Goal: Task Accomplishment & Management: Manage account settings

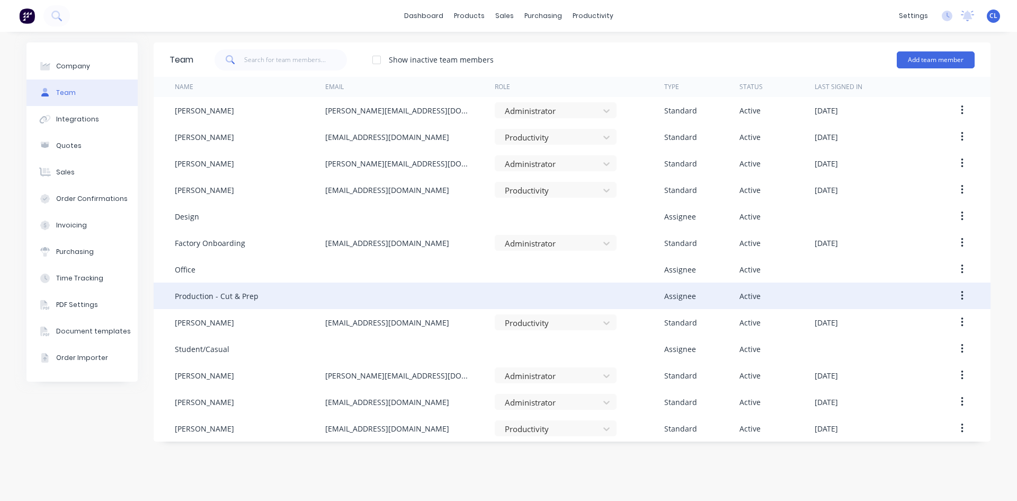
click at [962, 295] on icon "button" at bounding box center [962, 296] width 3 height 12
click at [912, 320] on div "Edit" at bounding box center [925, 323] width 82 height 15
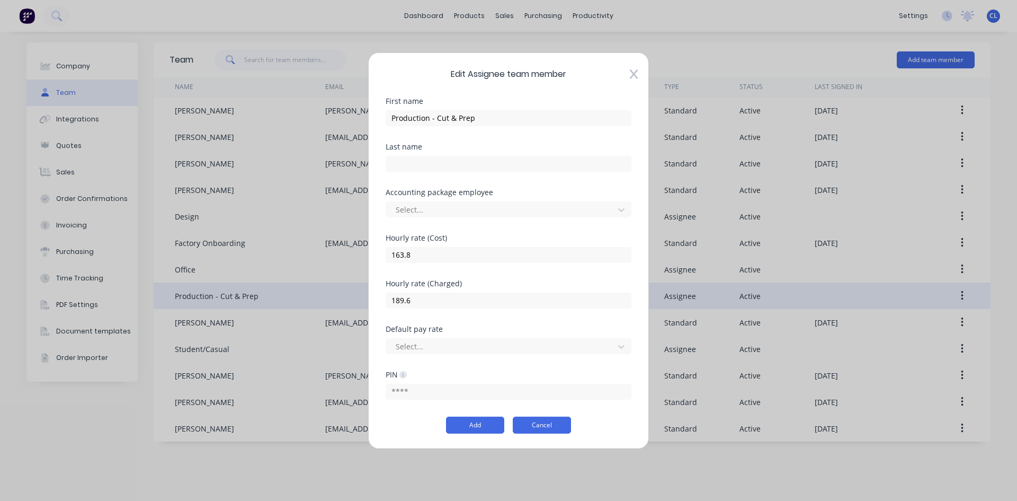
click at [551, 428] on button "Cancel" at bounding box center [542, 424] width 58 height 17
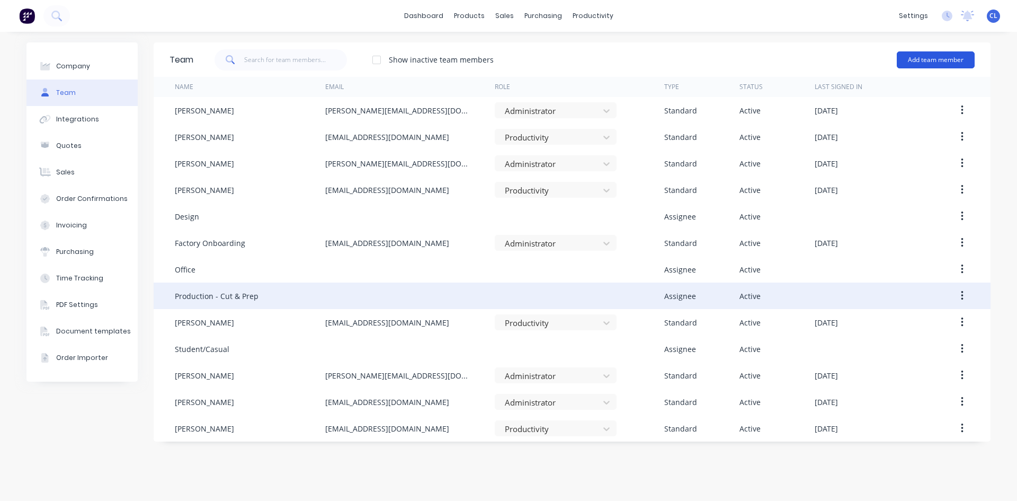
click at [948, 56] on button "Add team member" at bounding box center [936, 59] width 78 height 17
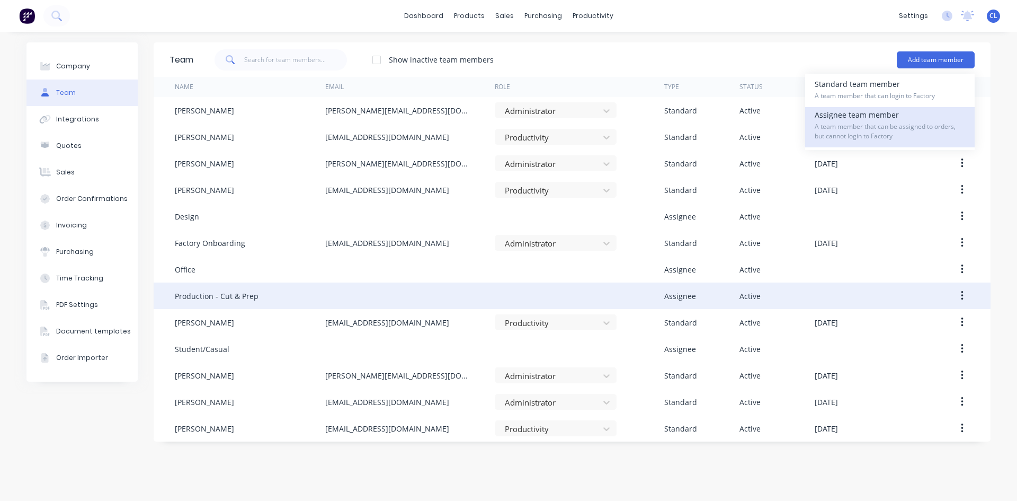
click at [860, 120] on div "Assignee team member A team member that can be assigned to orders, but cannot l…" at bounding box center [890, 127] width 150 height 40
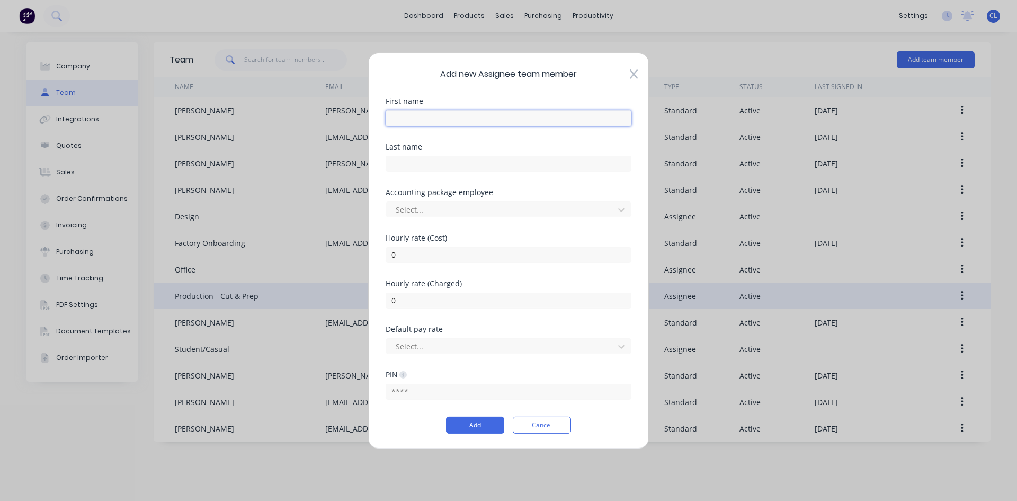
click at [468, 122] on input "text" at bounding box center [509, 118] width 246 height 16
type input "Production - Weld"
click at [448, 257] on input "0" at bounding box center [509, 254] width 246 height 16
drag, startPoint x: 439, startPoint y: 254, endPoint x: 364, endPoint y: 253, distance: 74.2
click at [364, 253] on div "Add new Assignee team member First name Production - Weld Last name Accounting …" at bounding box center [508, 250] width 1017 height 501
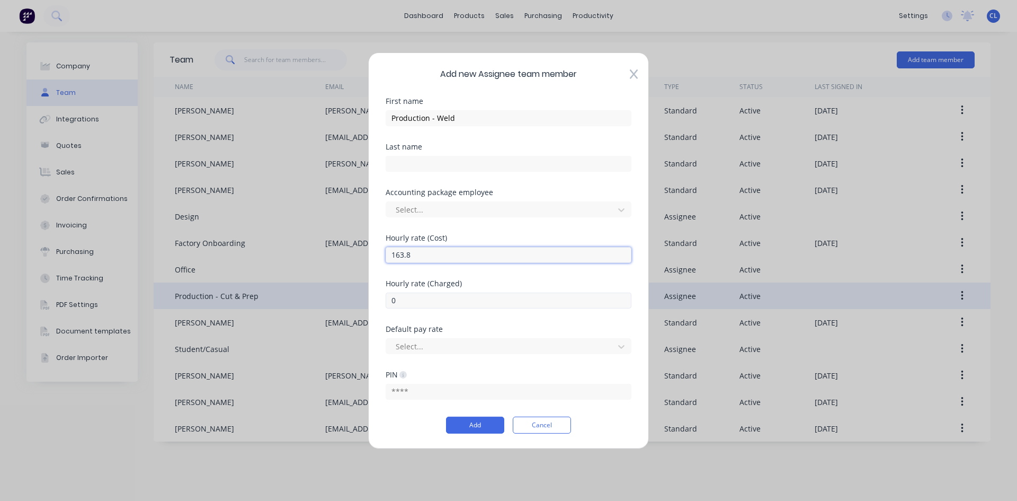
type input "163.8"
drag, startPoint x: 413, startPoint y: 298, endPoint x: 369, endPoint y: 301, distance: 44.1
click at [369, 301] on div "Add new Assignee team member First name Production - Weld Last name Accounting …" at bounding box center [508, 250] width 281 height 396
type input "189.6"
click at [486, 423] on button "Add" at bounding box center [475, 424] width 58 height 17
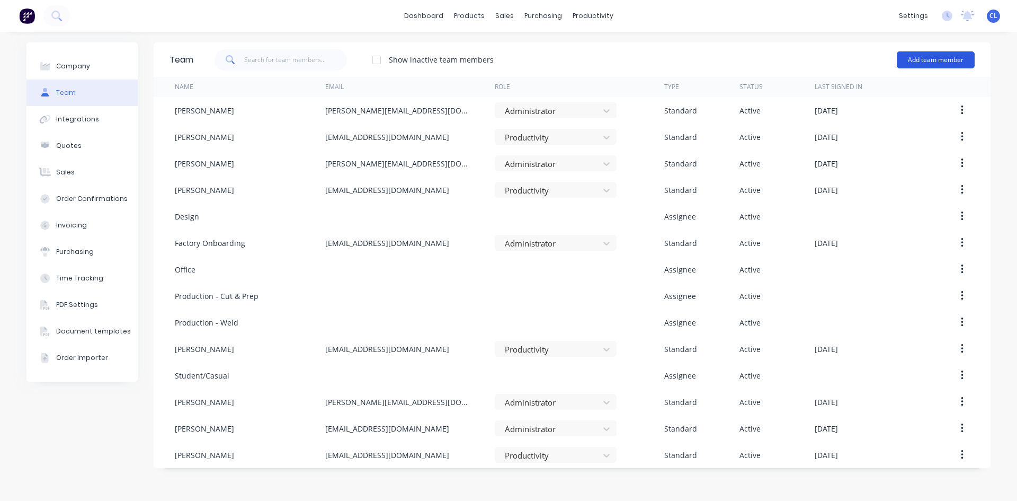
click at [938, 60] on button "Add team member" at bounding box center [936, 59] width 78 height 17
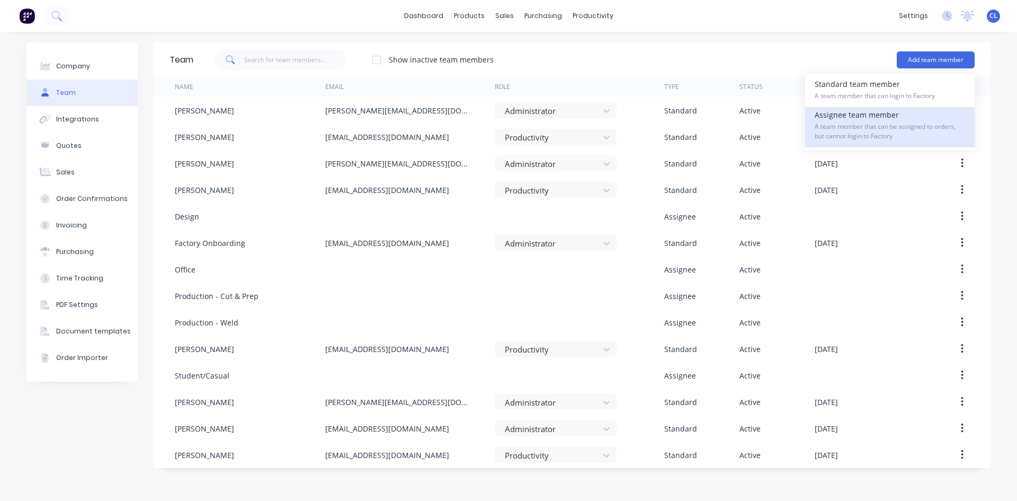
click at [865, 128] on span "A team member that can be assigned to orders, but cannot login to Factory" at bounding box center [890, 131] width 150 height 19
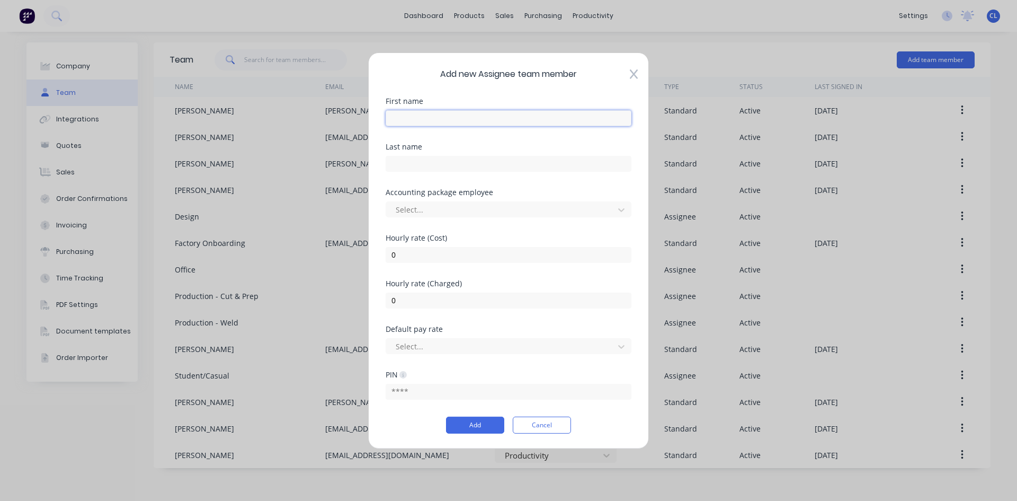
drag, startPoint x: 502, startPoint y: 114, endPoint x: 503, endPoint y: 27, distance: 87.4
click at [502, 115] on input "text" at bounding box center [509, 118] width 246 height 16
type input "Production - Outsource"
type input "163.8"
type input "189.6"
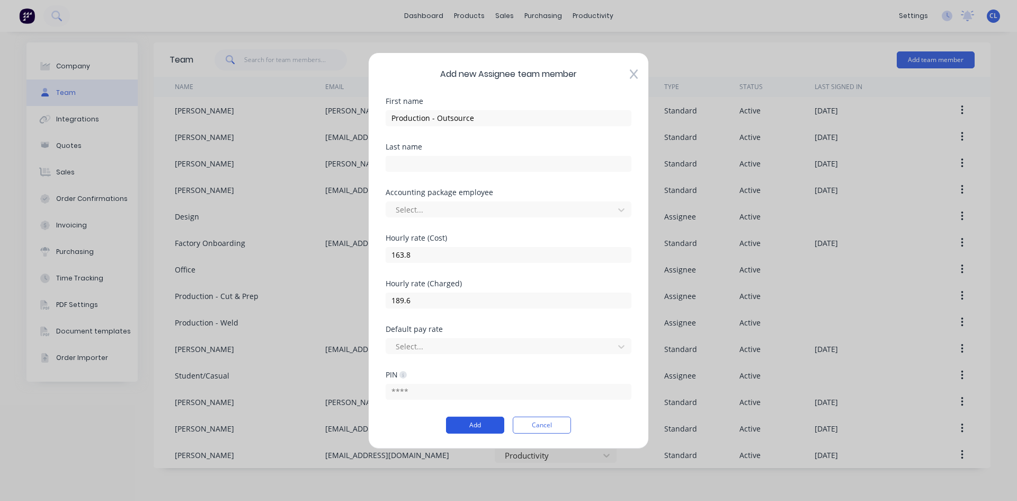
click at [478, 424] on button "Add" at bounding box center [475, 424] width 58 height 17
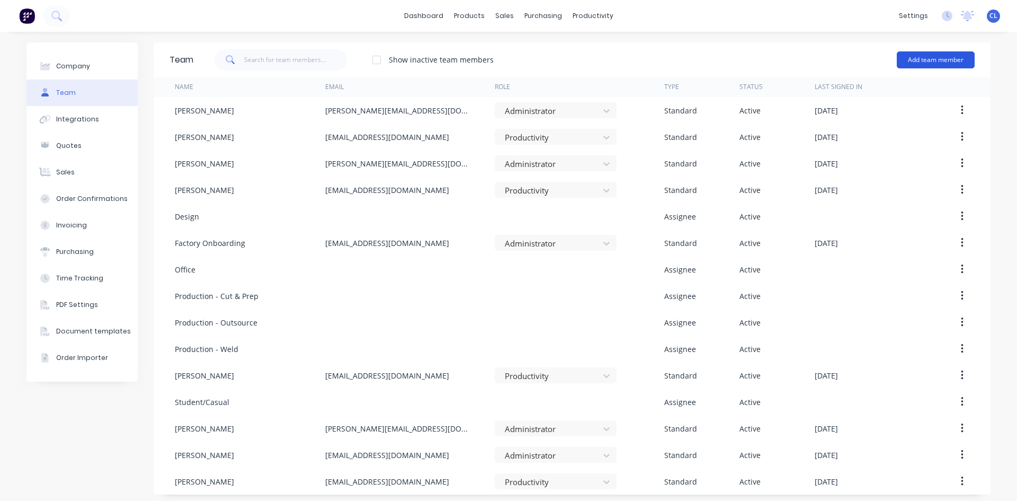
click at [930, 54] on button "Add team member" at bounding box center [936, 59] width 78 height 17
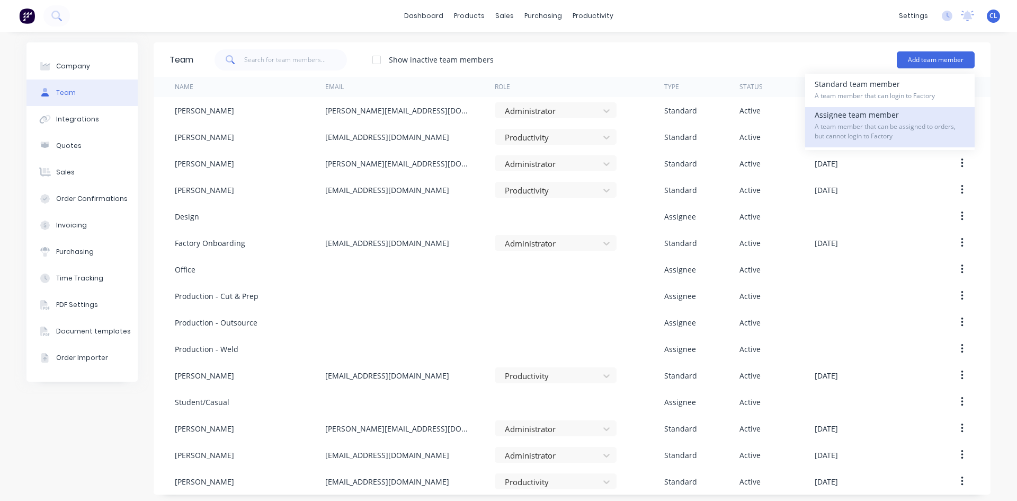
click at [853, 127] on span "A team member that can be assigned to orders, but cannot login to Factory" at bounding box center [890, 131] width 150 height 19
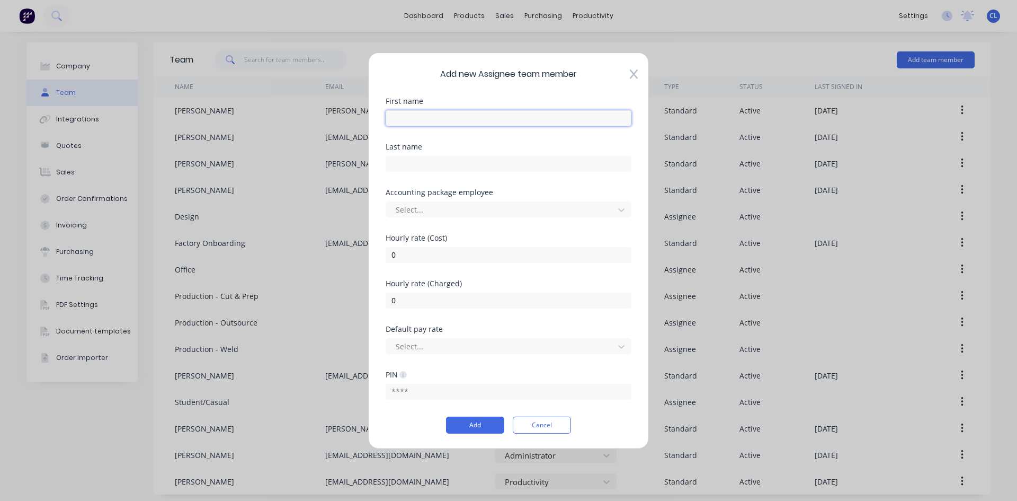
click at [524, 118] on input "text" at bounding box center [509, 118] width 246 height 16
type input "Production - Assembly"
click at [426, 256] on input "0" at bounding box center [509, 254] width 246 height 16
drag, startPoint x: 418, startPoint y: 255, endPoint x: 345, endPoint y: 252, distance: 73.2
click at [345, 252] on div "Add new Assignee team member First name Production - Assembly Last name Account…" at bounding box center [508, 250] width 1017 height 501
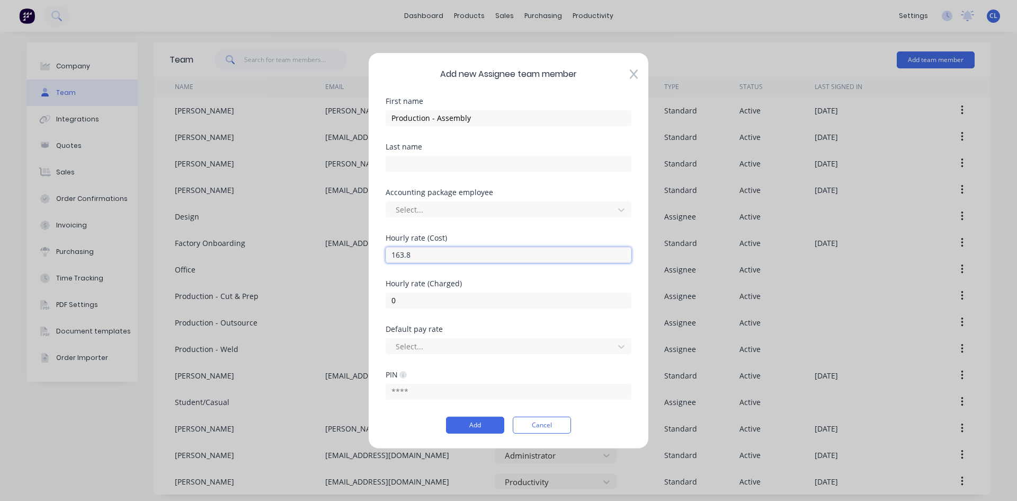
type input "163.8"
type input "189.6"
click at [487, 426] on button "Add" at bounding box center [475, 424] width 58 height 17
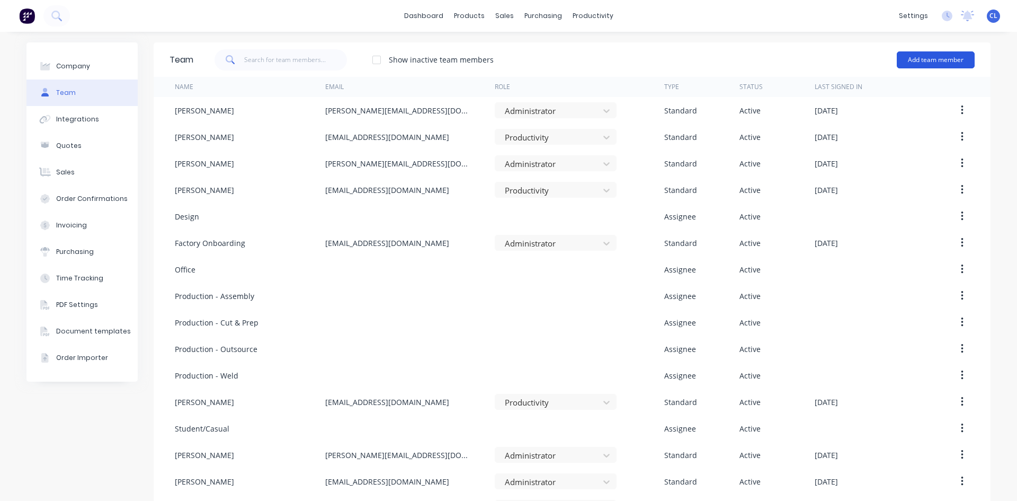
click at [933, 58] on button "Add team member" at bounding box center [936, 59] width 78 height 17
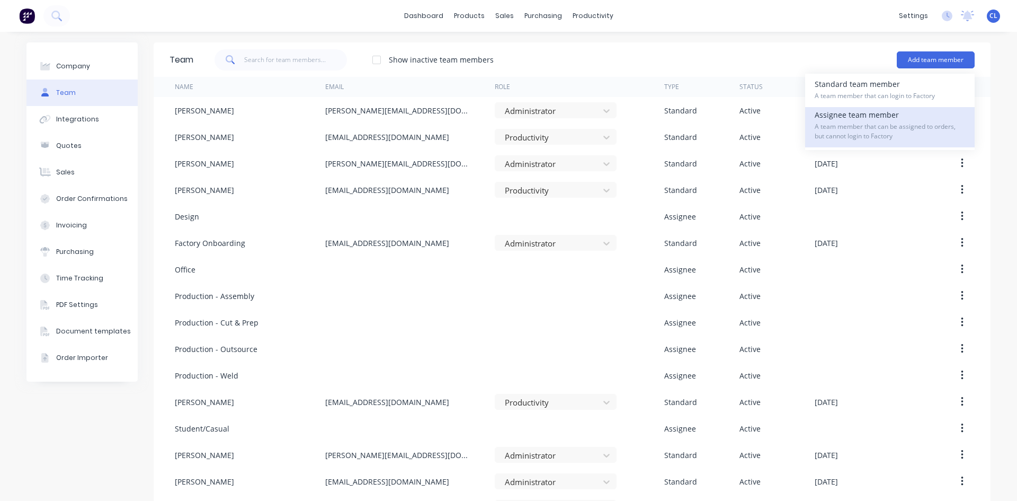
click at [854, 133] on span "A team member that can be assigned to orders, but cannot login to Factory" at bounding box center [890, 131] width 150 height 19
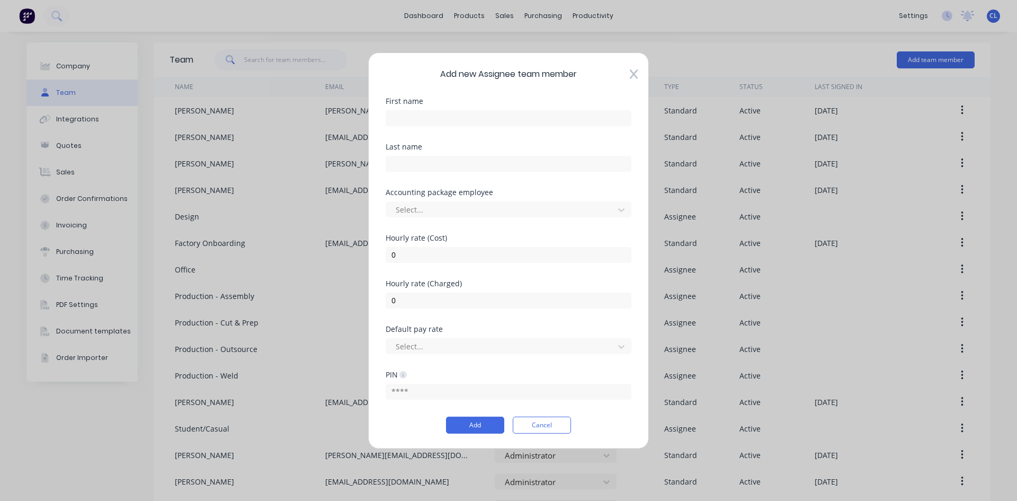
click at [502, 131] on div "First name" at bounding box center [509, 120] width 246 height 46
click at [499, 123] on input "text" at bounding box center [509, 118] width 246 height 16
type input "Production - Dispatch"
drag, startPoint x: 447, startPoint y: 256, endPoint x: 372, endPoint y: 255, distance: 74.7
click at [372, 255] on div "Add new Assignee team member First name Production - Dispatch Last name Account…" at bounding box center [508, 250] width 281 height 396
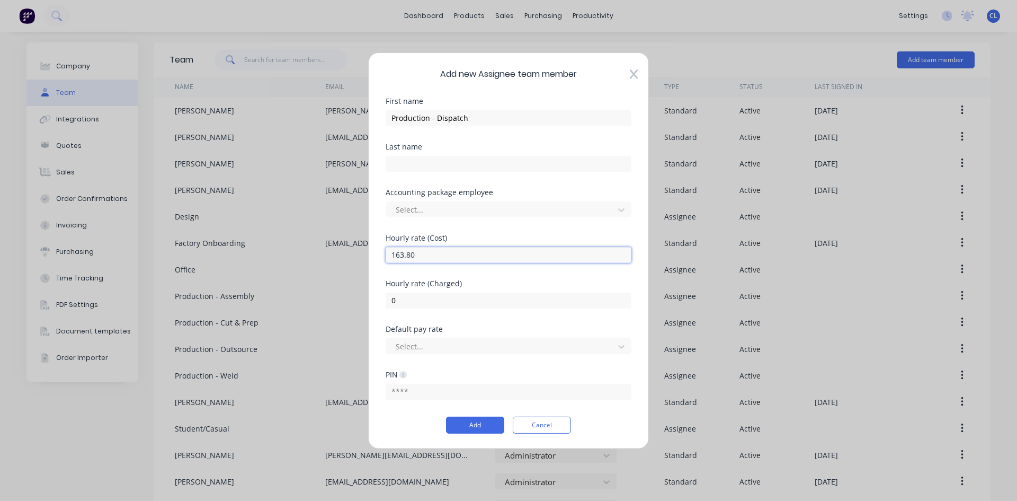
type input "163.80"
type input "189.60"
click at [483, 425] on button "Add" at bounding box center [475, 424] width 58 height 17
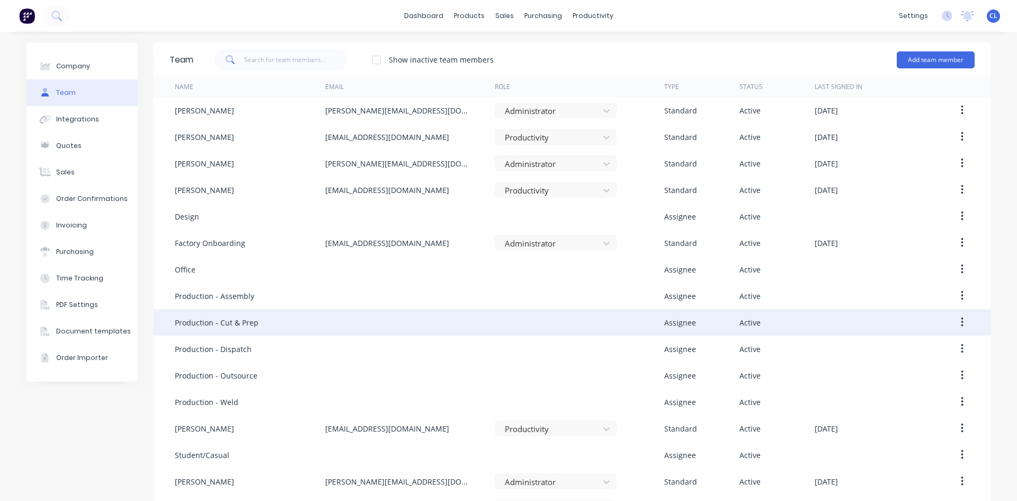
click at [960, 322] on button "button" at bounding box center [962, 322] width 25 height 19
click at [906, 346] on div "Edit" at bounding box center [925, 349] width 82 height 15
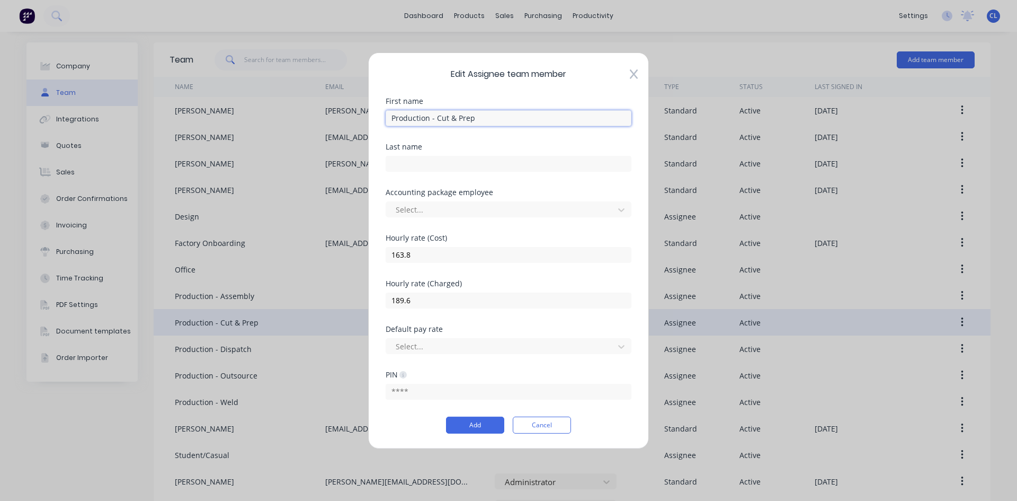
click at [435, 116] on input "Production - Cut & Prep" at bounding box center [509, 118] width 246 height 16
type input "Production - 1.Cut & Prep"
click at [477, 424] on button "Add" at bounding box center [475, 424] width 58 height 17
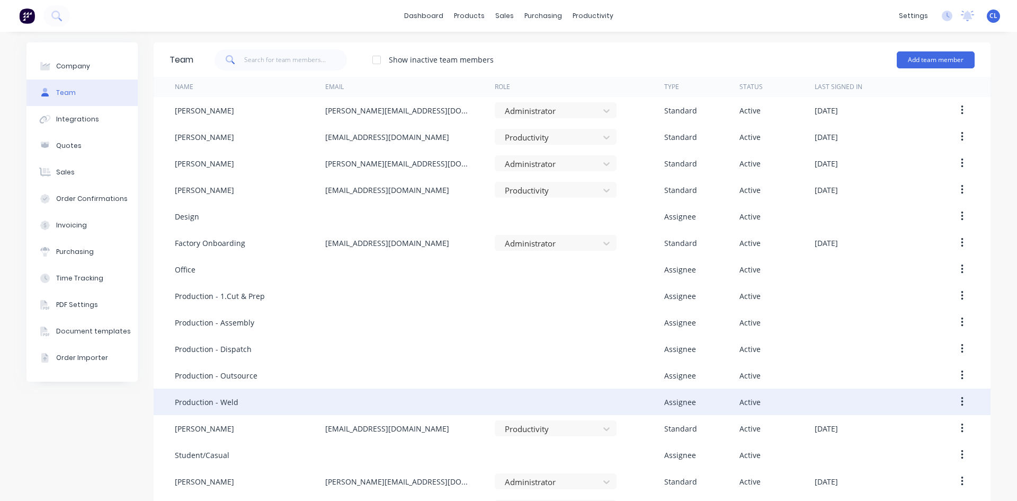
click at [956, 402] on button "button" at bounding box center [962, 401] width 25 height 19
click at [884, 430] on div "Edit" at bounding box center [925, 429] width 82 height 15
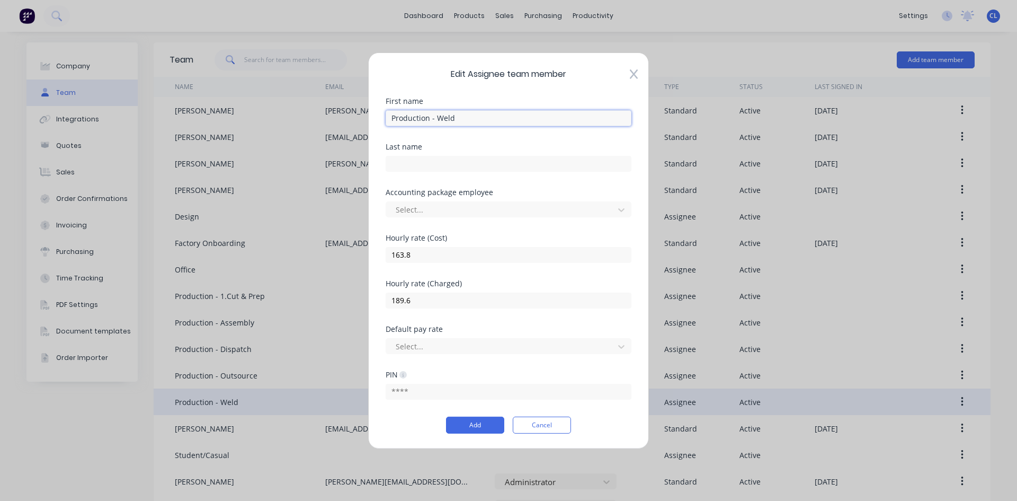
click at [437, 114] on input "Production - Weld" at bounding box center [509, 118] width 246 height 16
type input "Production - 2.Weld"
click at [491, 421] on button "Add" at bounding box center [475, 424] width 58 height 17
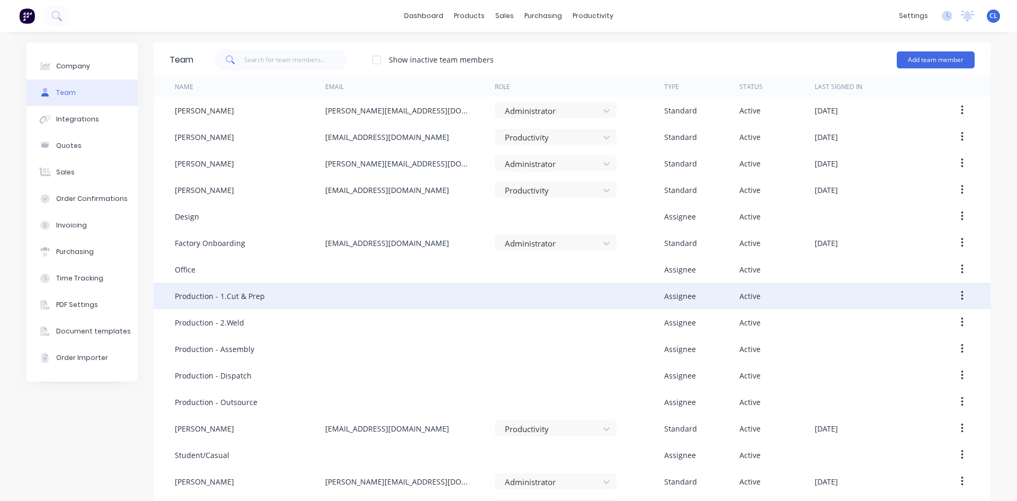
click at [956, 296] on button "button" at bounding box center [962, 295] width 25 height 19
click at [896, 325] on div "Edit" at bounding box center [925, 323] width 82 height 15
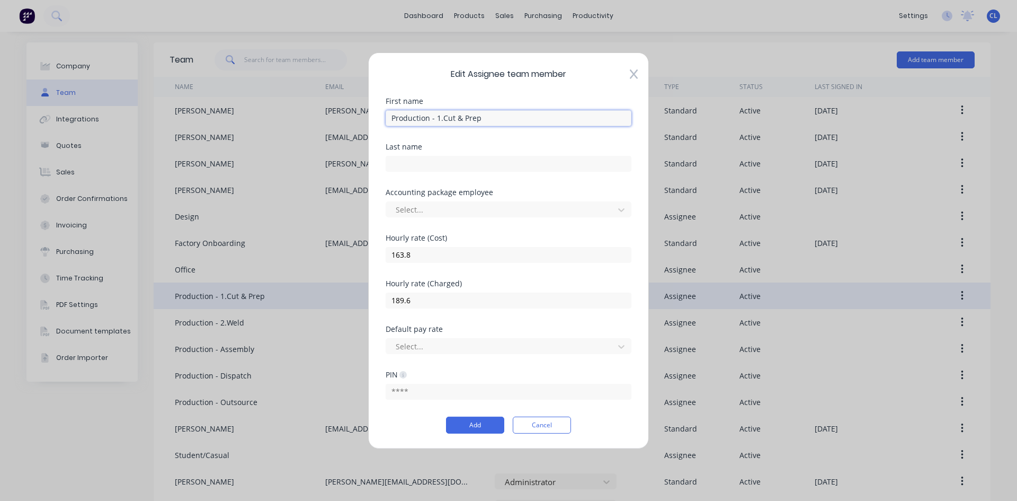
click at [443, 119] on input "Production - 1.Cut & Prep" at bounding box center [509, 118] width 246 height 16
type input "Production - 1. Cut & Prep"
click at [479, 427] on button "Add" at bounding box center [475, 424] width 58 height 17
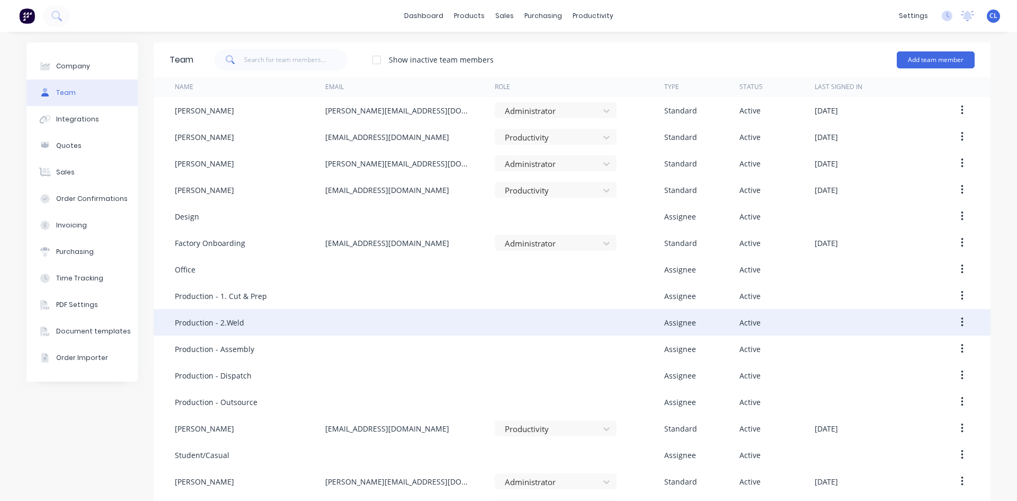
click at [224, 318] on div "Production - 2.Weld" at bounding box center [209, 322] width 69 height 11
click at [961, 318] on icon "button" at bounding box center [962, 322] width 3 height 12
click at [898, 350] on div "Edit" at bounding box center [925, 349] width 82 height 15
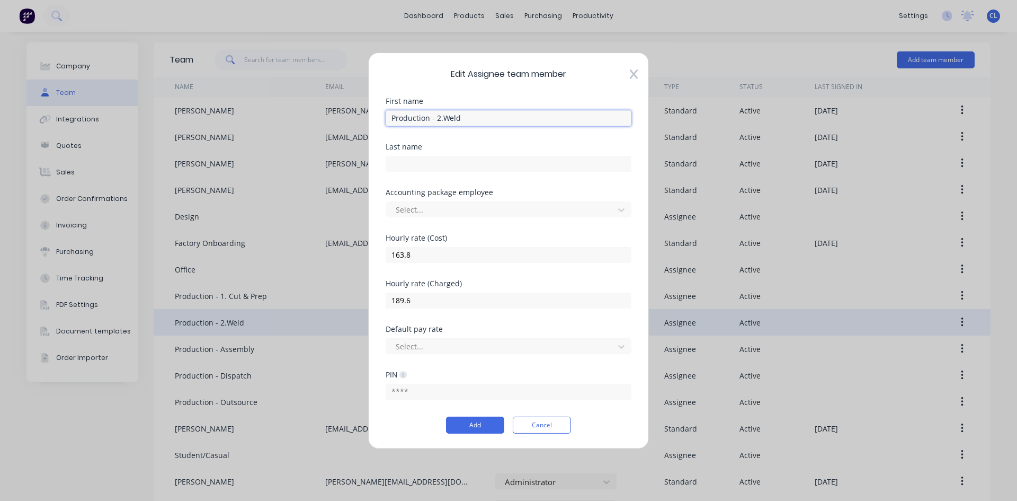
click at [442, 119] on input "Production - 2.Weld" at bounding box center [509, 118] width 246 height 16
type input "Production - 2. Weld"
click at [486, 417] on button "Add" at bounding box center [475, 424] width 58 height 17
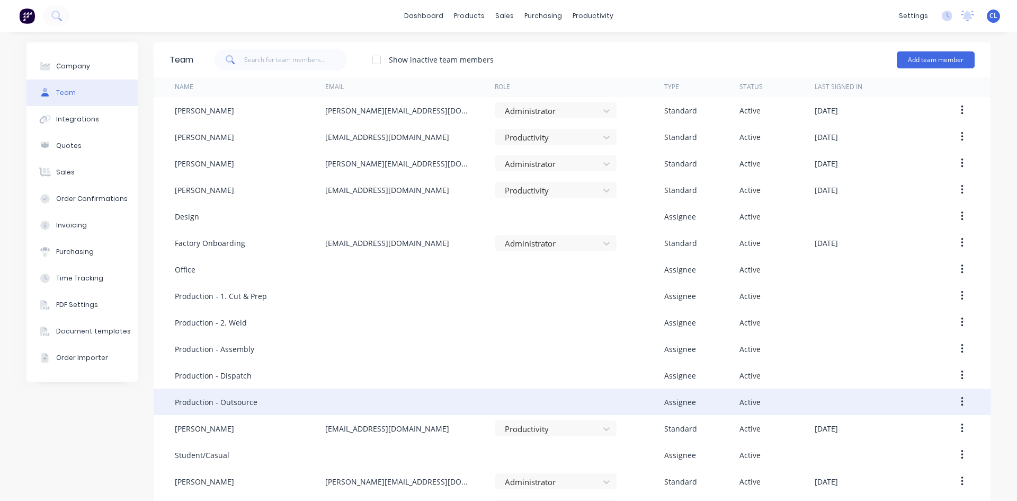
click at [226, 403] on div "Production - Outsource" at bounding box center [216, 401] width 83 height 11
click at [961, 400] on icon "button" at bounding box center [962, 402] width 3 height 12
click at [900, 427] on div "Edit" at bounding box center [925, 429] width 82 height 15
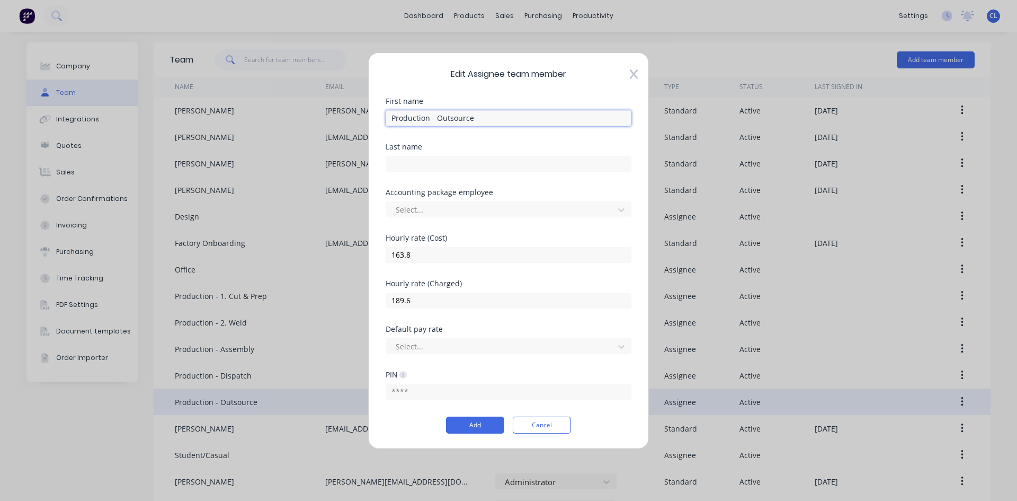
click at [437, 117] on input "Production - Outsource" at bounding box center [509, 118] width 246 height 16
type input "Production - 3. Outsource"
click at [485, 427] on button "Add" at bounding box center [475, 424] width 58 height 17
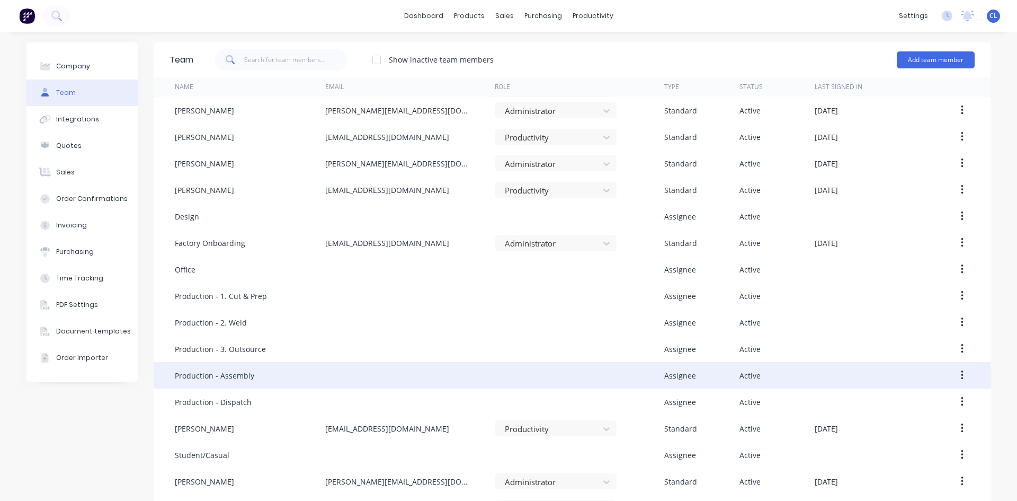
click at [244, 376] on div "Production - Assembly" at bounding box center [214, 375] width 79 height 11
click at [961, 372] on icon "button" at bounding box center [962, 375] width 2 height 10
click at [884, 403] on div "Edit" at bounding box center [925, 402] width 82 height 15
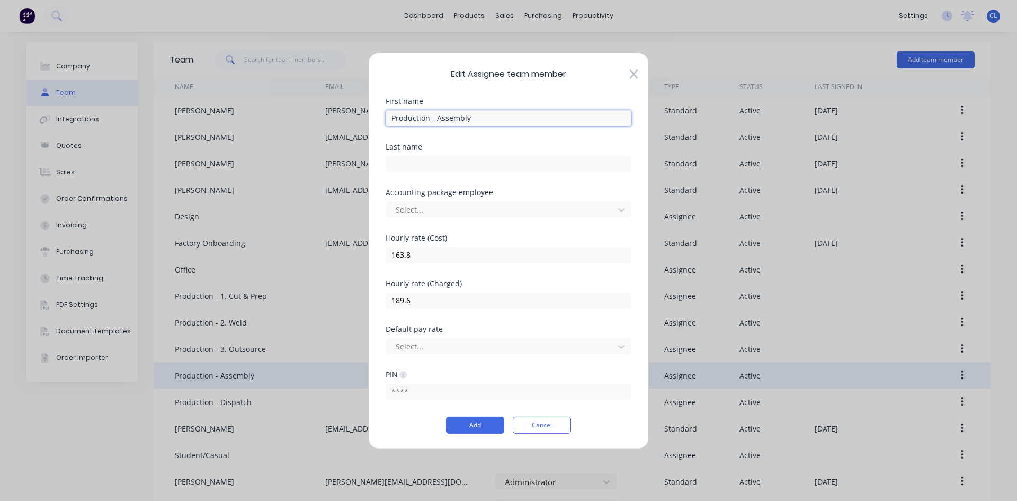
click at [435, 116] on input "Production - Assembly" at bounding box center [509, 118] width 246 height 16
type input "Production - 4. Assembly"
click at [477, 430] on button "Add" at bounding box center [475, 424] width 58 height 17
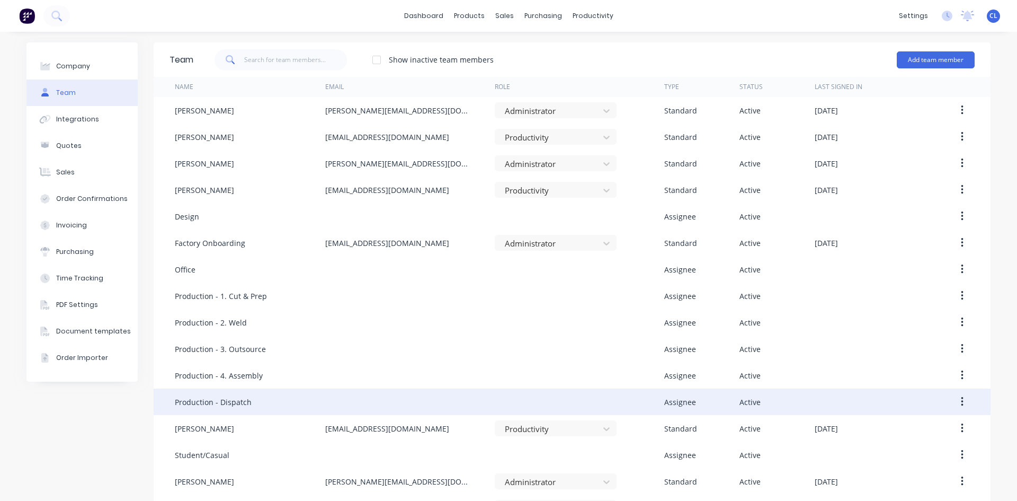
click at [230, 400] on div "Production - Dispatch" at bounding box center [213, 401] width 77 height 11
click at [961, 398] on icon "button" at bounding box center [962, 402] width 3 height 12
click at [897, 433] on div "Edit" at bounding box center [925, 429] width 82 height 15
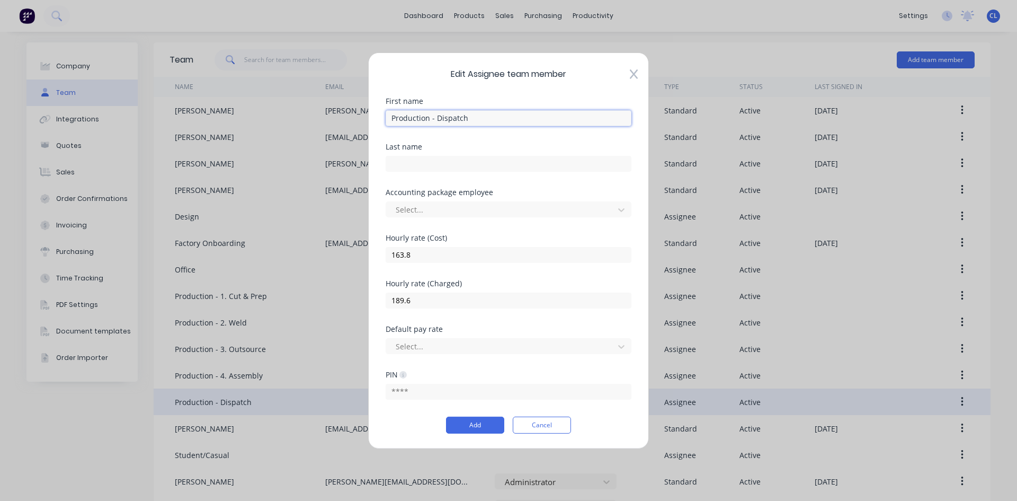
click at [435, 119] on input "Production - Dispatch" at bounding box center [509, 118] width 246 height 16
type input "Production - 5. Dispatch"
click at [489, 424] on button "Add" at bounding box center [475, 424] width 58 height 17
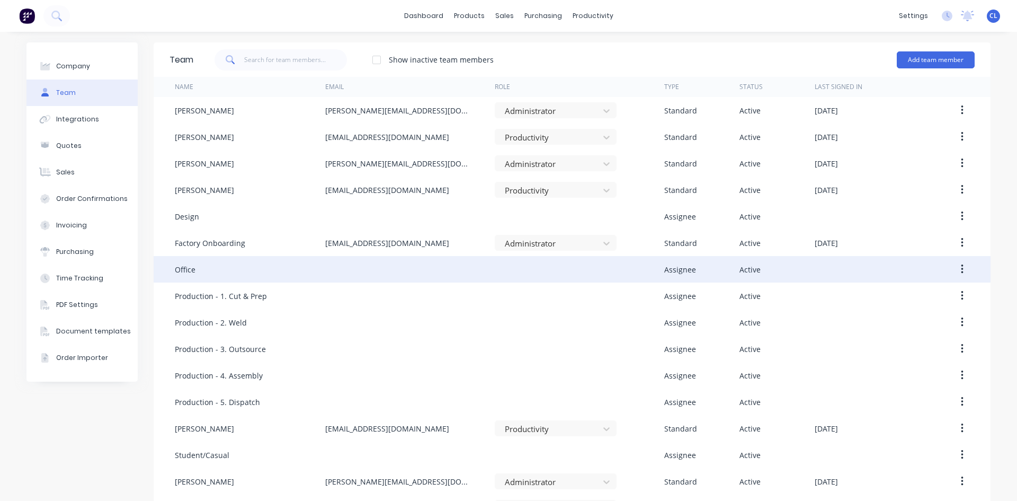
click at [961, 274] on icon "button" at bounding box center [962, 269] width 3 height 12
click at [907, 293] on div "Edit" at bounding box center [925, 296] width 82 height 15
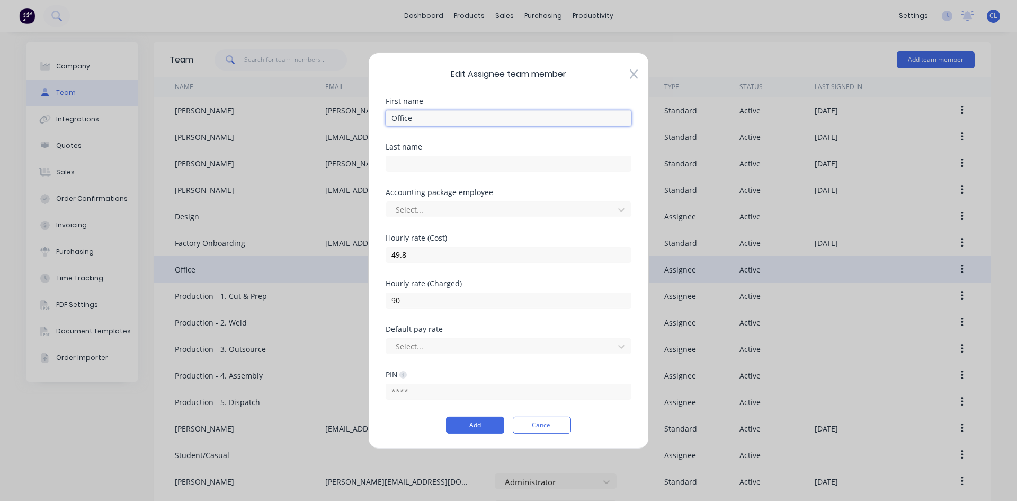
click at [440, 114] on input "Office" at bounding box center [509, 118] width 246 height 16
type input "Office & Quoting"
click at [484, 427] on button "Add" at bounding box center [475, 424] width 58 height 17
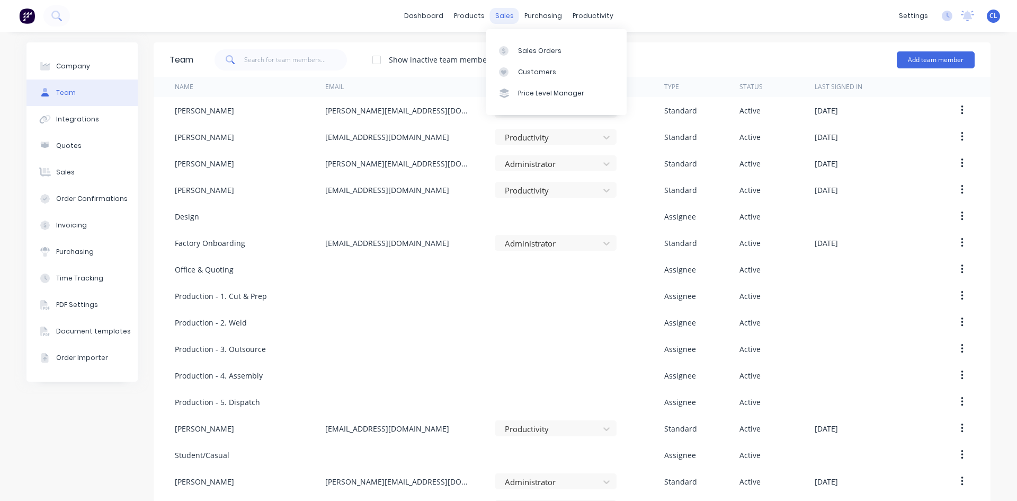
click at [502, 17] on div "sales" at bounding box center [504, 16] width 29 height 16
click at [368, 17] on div "dashboard products sales purchasing productivity dashboard products Product Cat…" at bounding box center [508, 16] width 1017 height 32
click at [528, 49] on div "Sales Orders" at bounding box center [539, 51] width 43 height 10
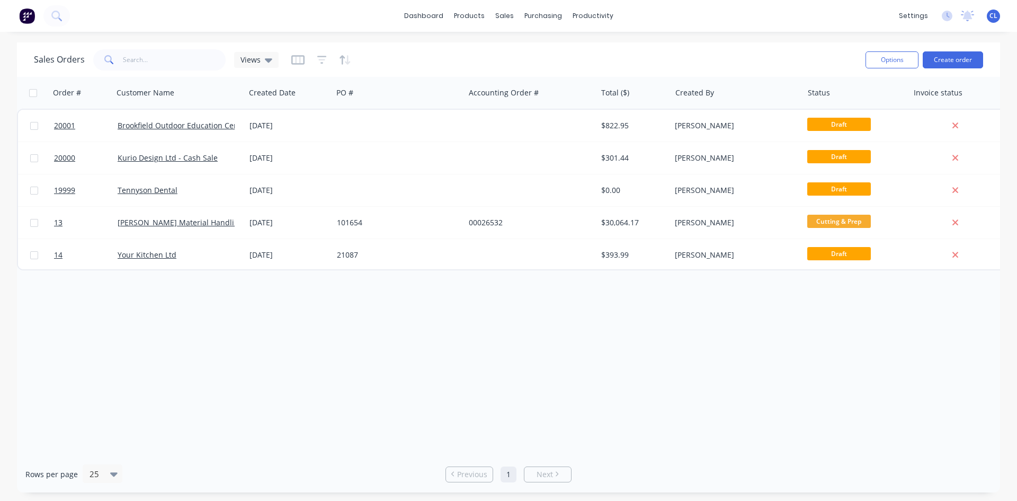
drag, startPoint x: 352, startPoint y: 341, endPoint x: 349, endPoint y: 334, distance: 7.6
click at [352, 341] on div "Order # Customer Name Created Date PO # Accounting Order # Total ($) Created By…" at bounding box center [508, 266] width 983 height 379
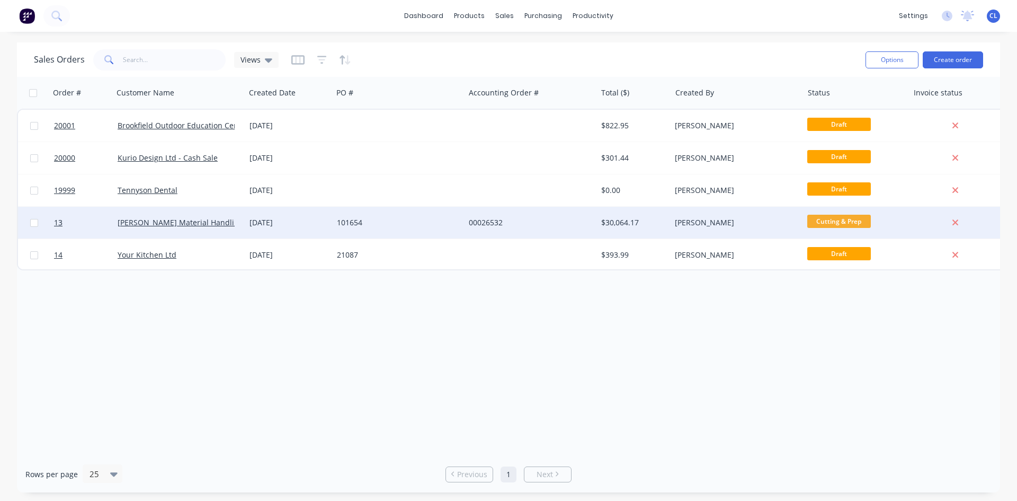
click at [841, 222] on span "Cutting & Prep" at bounding box center [839, 221] width 64 height 13
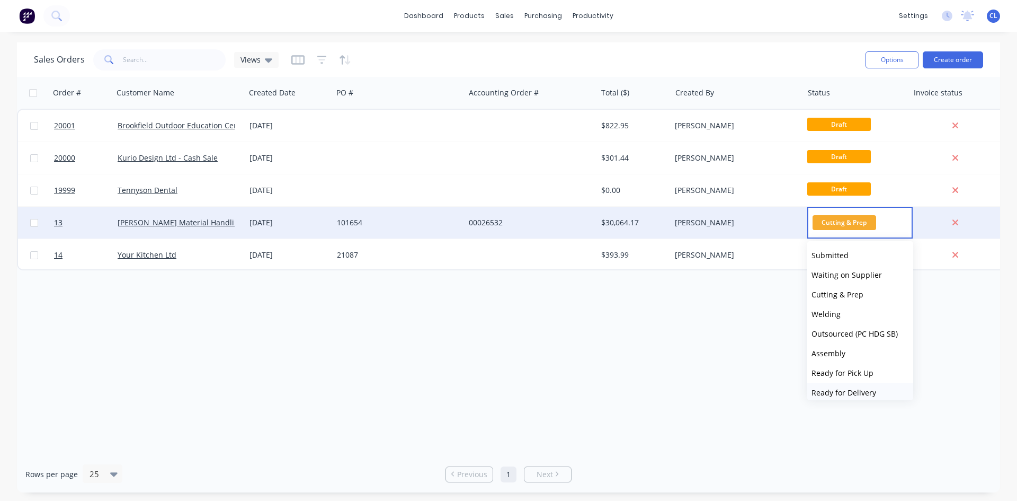
click at [844, 393] on span "Ready for Delivery" at bounding box center [844, 392] width 65 height 10
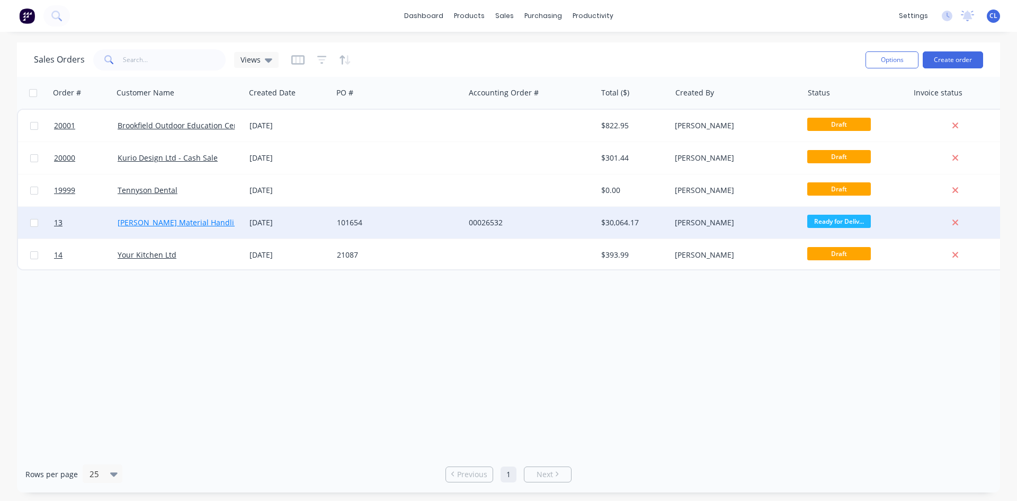
click at [197, 226] on link "[PERSON_NAME] Material Handling Ltd" at bounding box center [187, 222] width 139 height 10
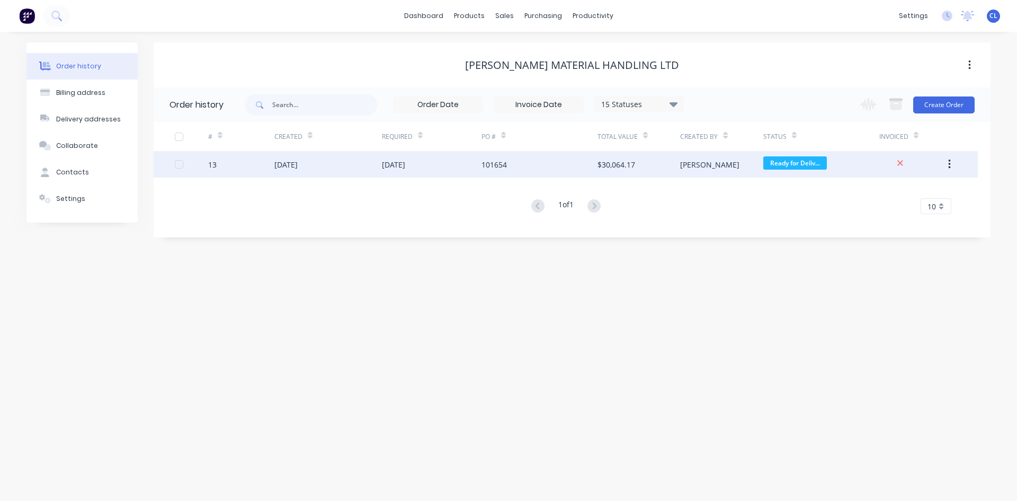
click at [211, 167] on div "13" at bounding box center [212, 164] width 8 height 11
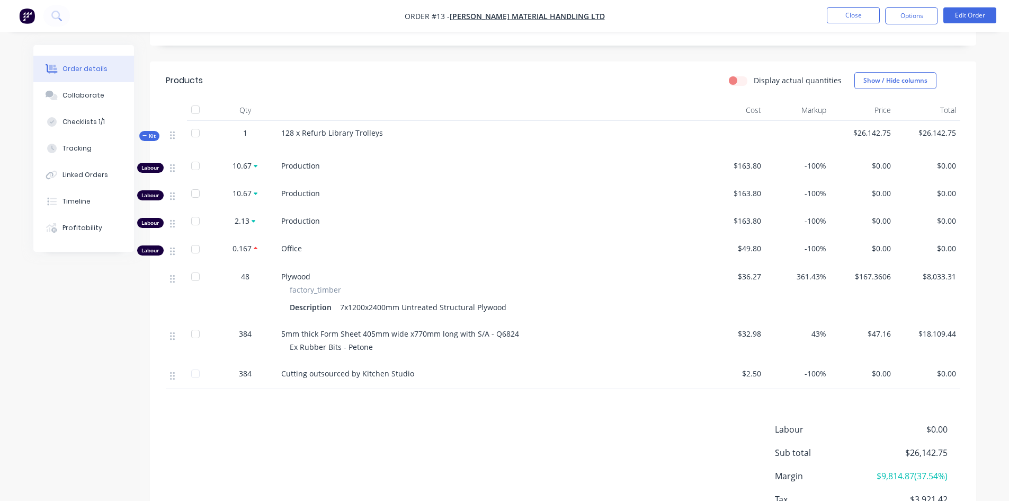
scroll to position [265, 0]
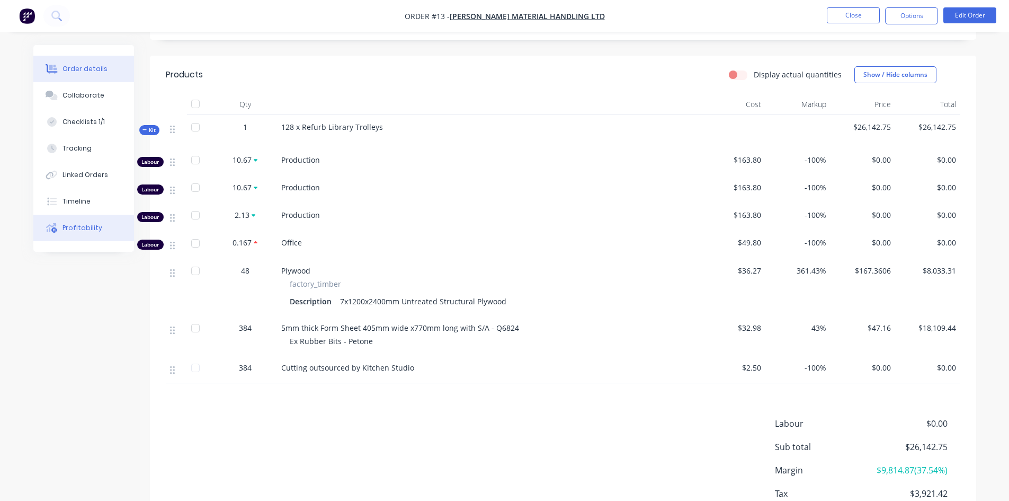
click at [85, 230] on div "Profitability" at bounding box center [83, 228] width 40 height 10
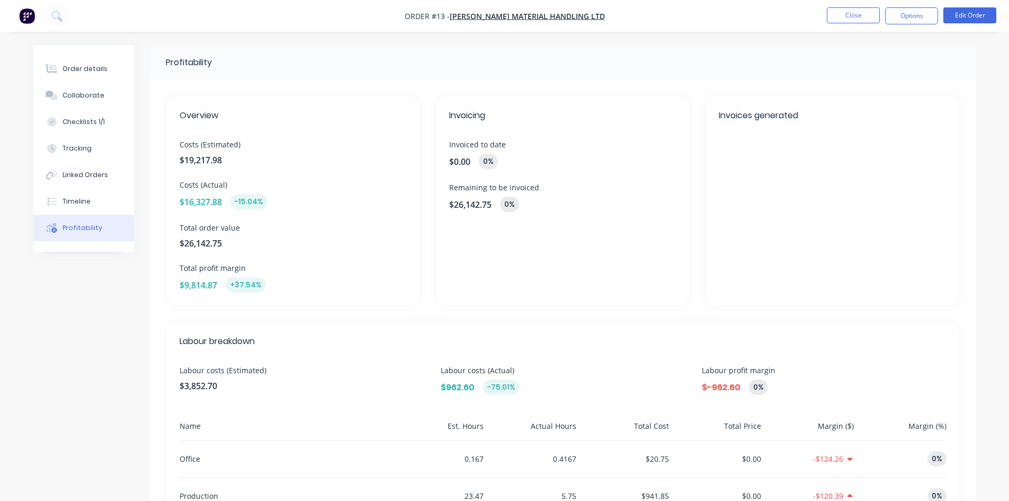
scroll to position [243, 0]
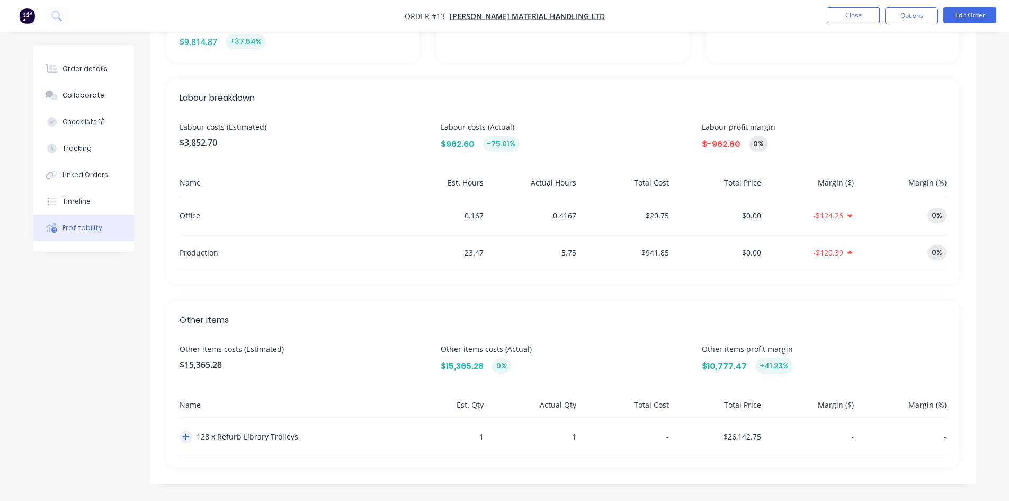
click at [185, 437] on icon "button" at bounding box center [185, 436] width 7 height 7
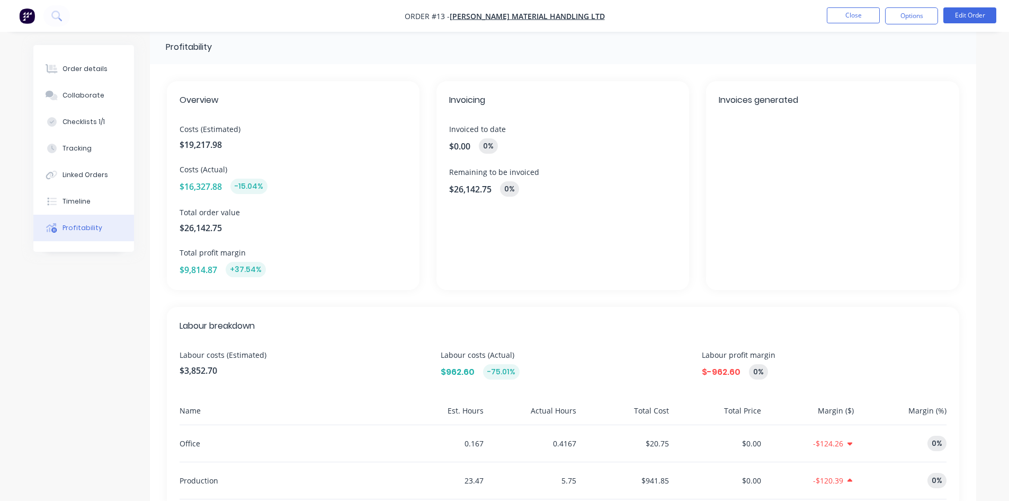
scroll to position [0, 0]
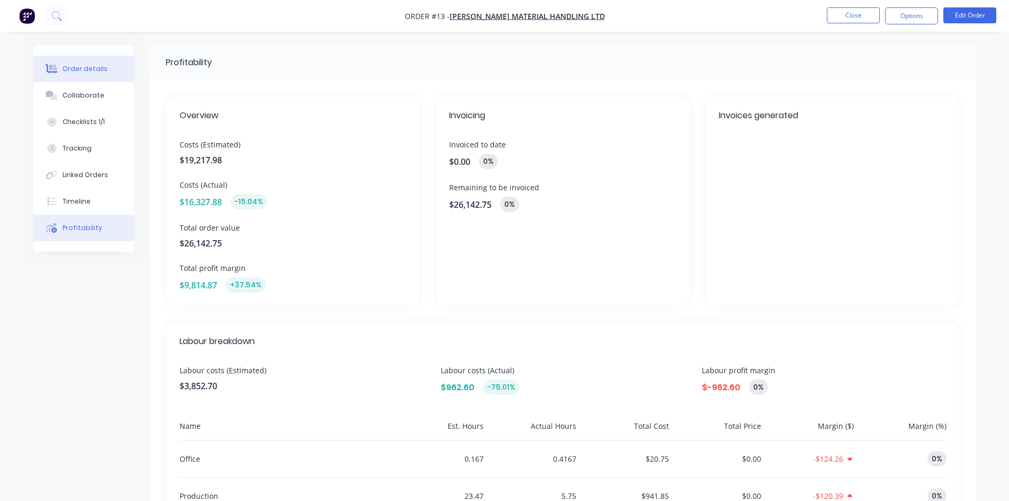
click at [84, 70] on div "Order details" at bounding box center [85, 69] width 45 height 10
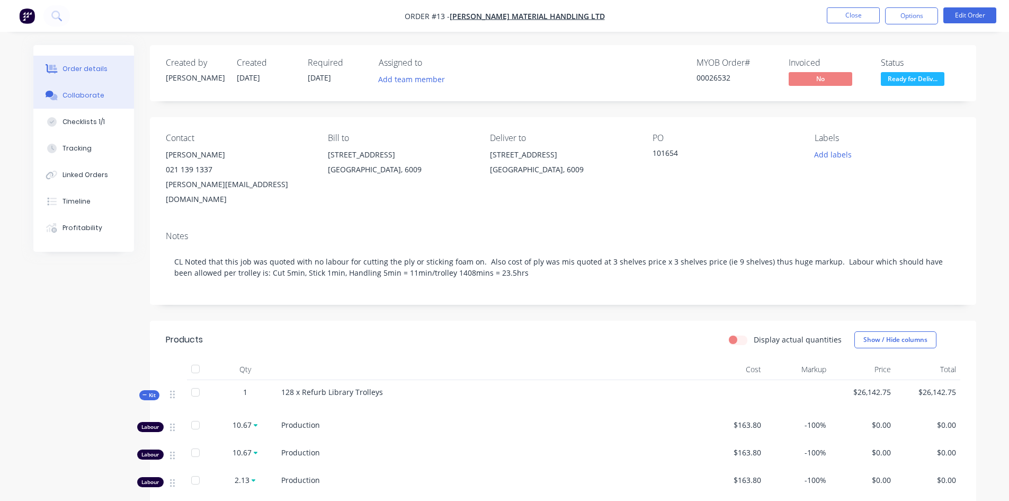
click at [95, 100] on button "Collaborate" at bounding box center [83, 95] width 101 height 26
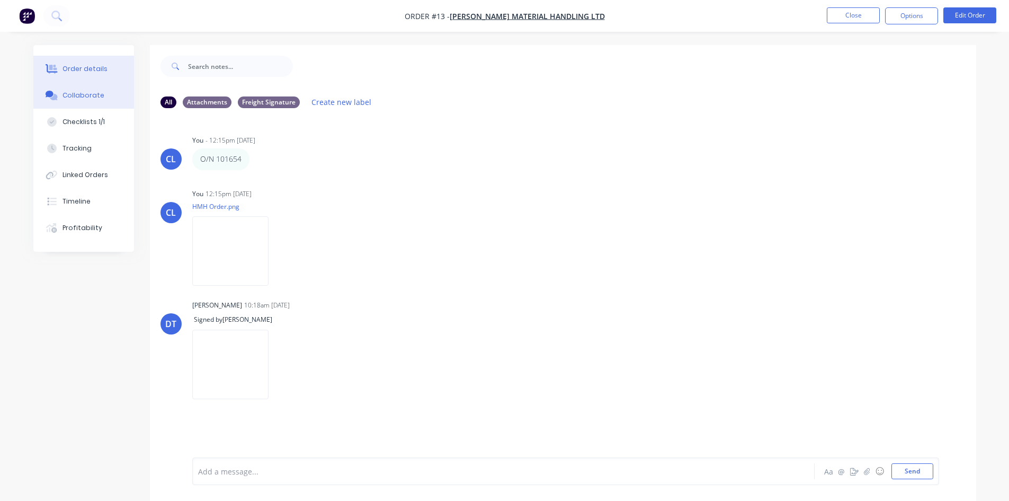
click at [93, 67] on div "Order details" at bounding box center [85, 69] width 45 height 10
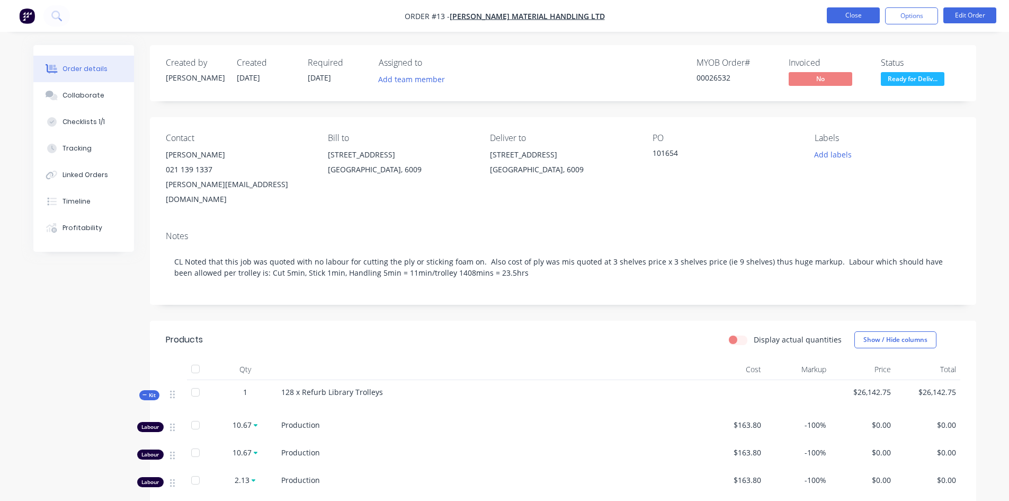
click at [863, 16] on button "Close" at bounding box center [853, 15] width 53 height 16
